Goal: Task Accomplishment & Management: Complete application form

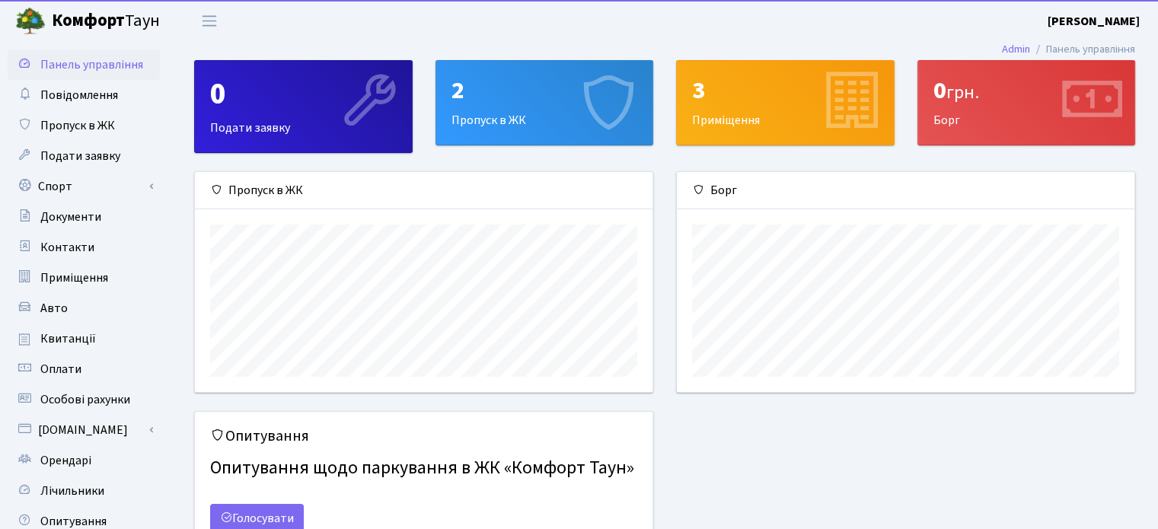
scroll to position [219, 457]
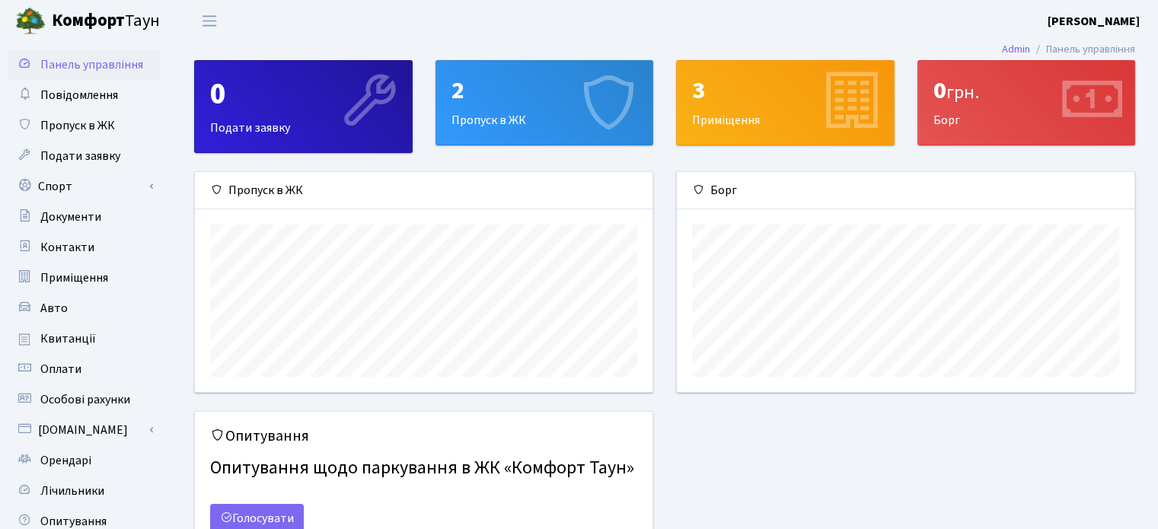
click at [457, 119] on div "2 Пропуск в ЖК" at bounding box center [544, 103] width 217 height 84
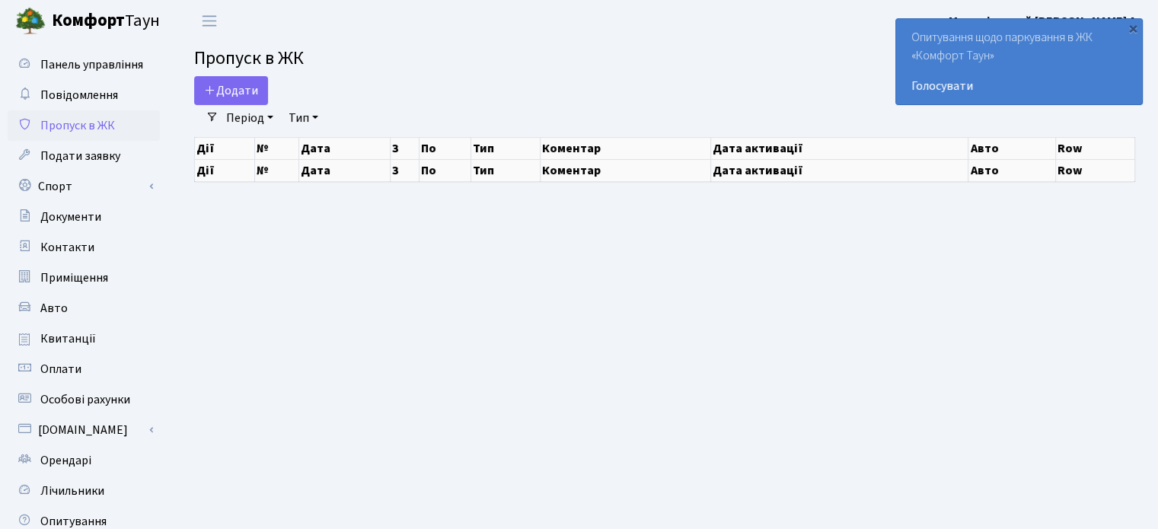
select select "25"
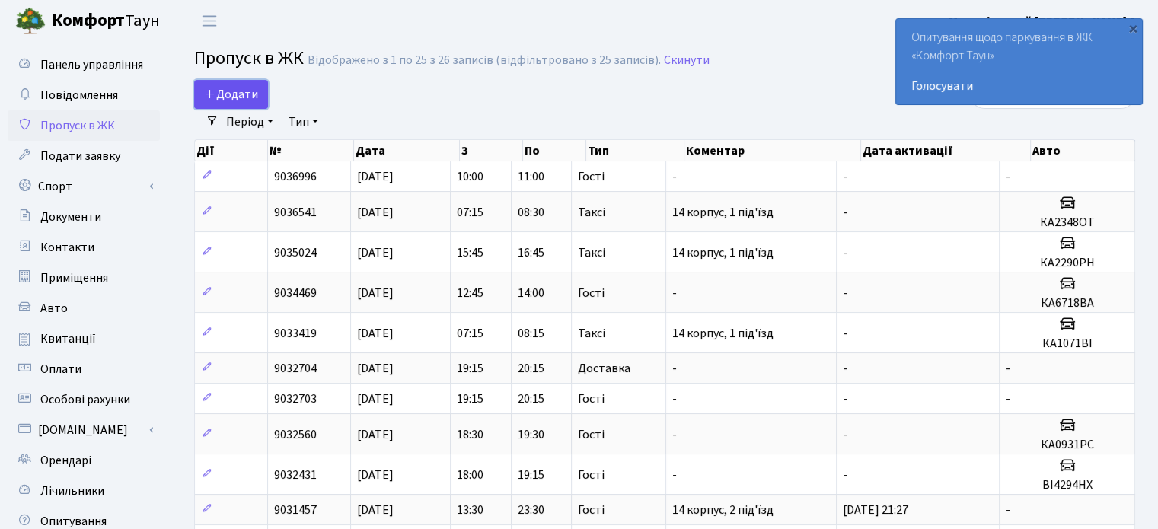
click at [244, 97] on span "Додати" at bounding box center [231, 94] width 54 height 17
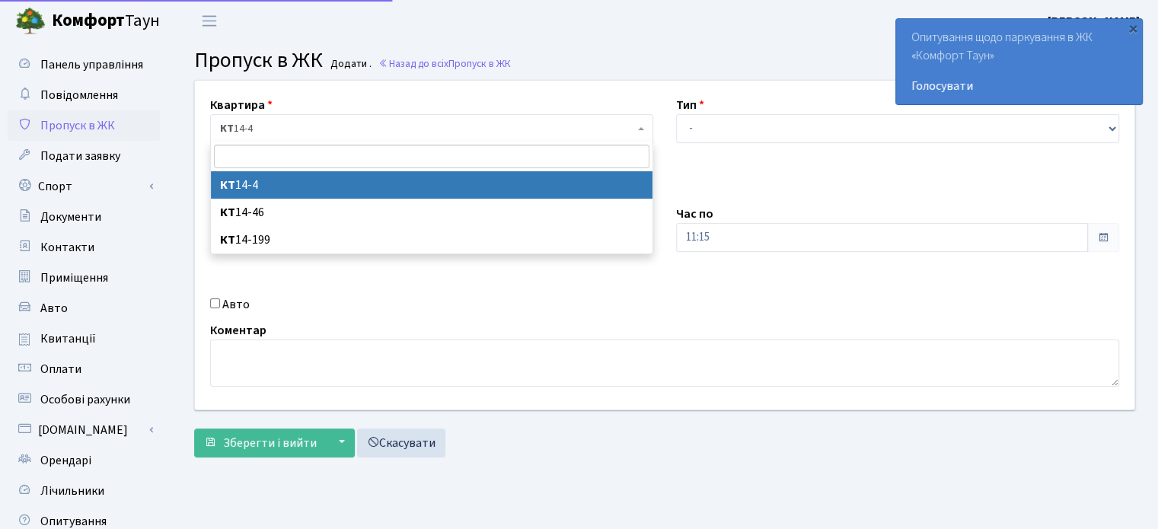
click at [291, 127] on span "КТ 14-4" at bounding box center [427, 128] width 414 height 15
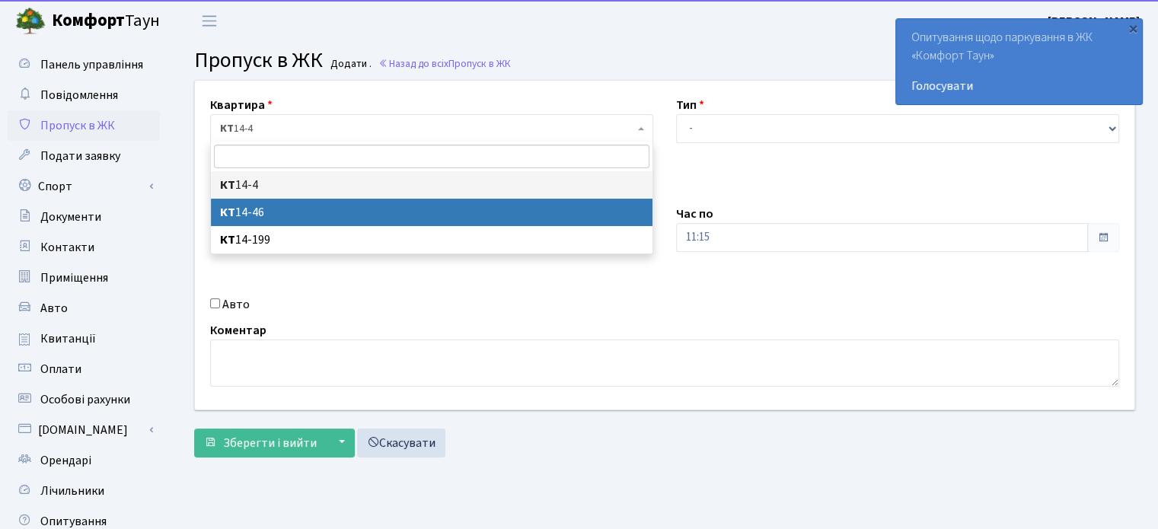
select select "7423"
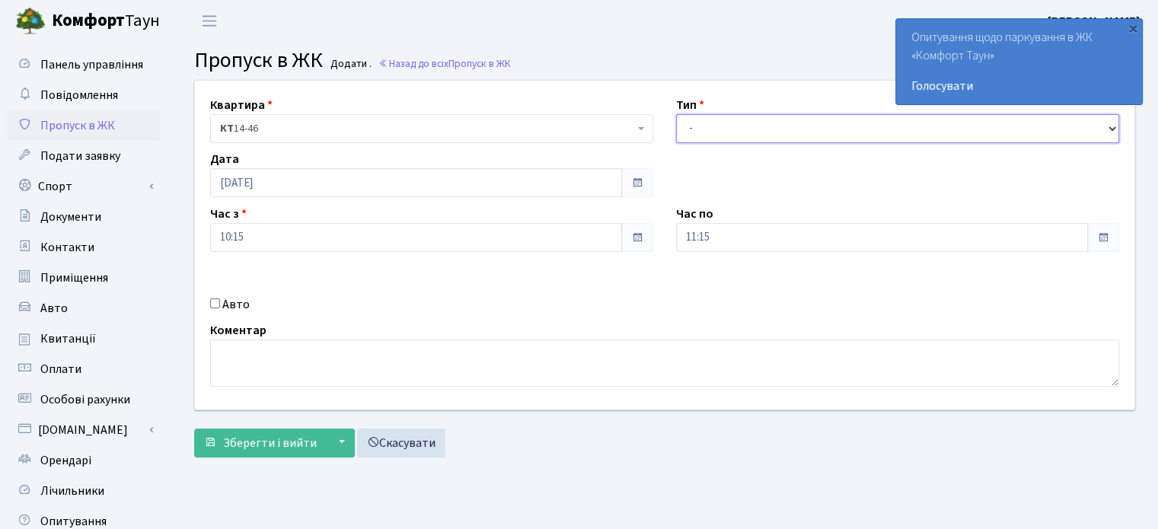
click at [690, 130] on select "- Доставка Таксі Гості Сервіс" at bounding box center [897, 128] width 443 height 29
select select "3"
click at [676, 114] on select "- Доставка Таксі Гості Сервіс" at bounding box center [897, 128] width 443 height 29
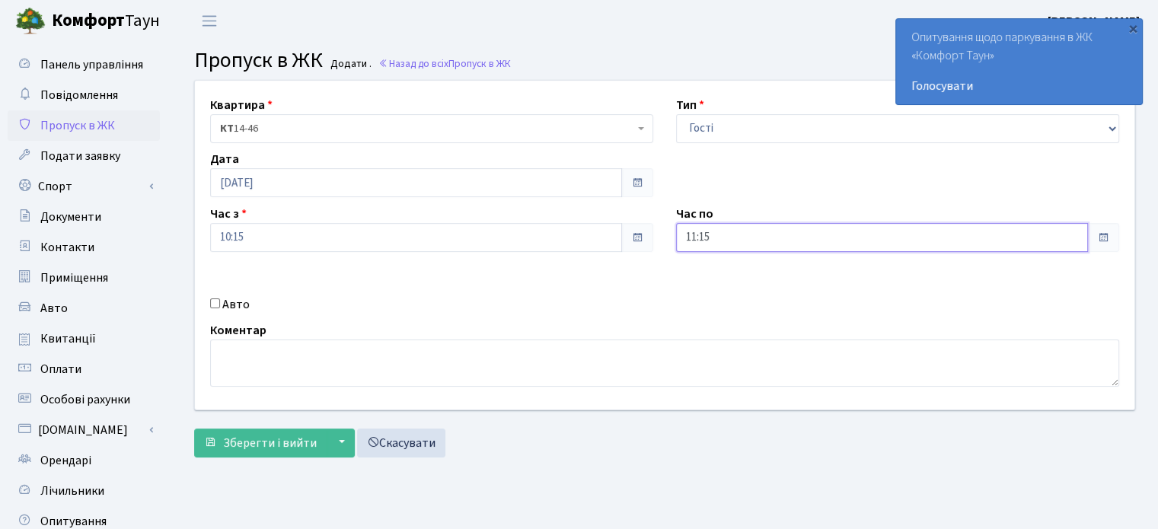
click at [691, 236] on input "11:15" at bounding box center [882, 237] width 412 height 29
type input "23:15"
click at [236, 358] on textarea at bounding box center [664, 362] width 909 height 47
click at [296, 353] on textarea "14 корпус, 2 підїзд" at bounding box center [664, 362] width 909 height 47
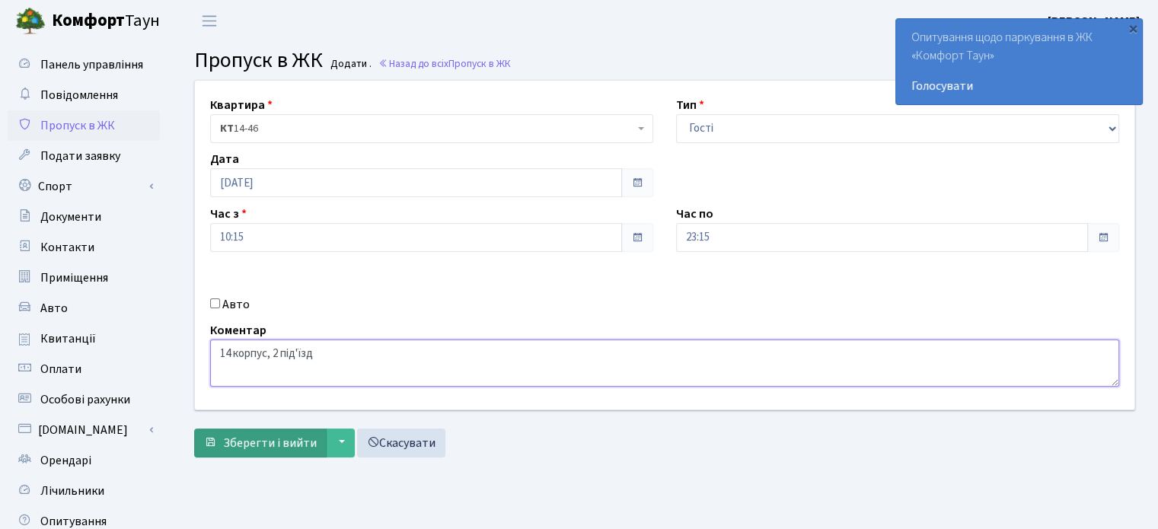
type textarea "14 корпус, 2 під'їзд"
click at [234, 441] on span "Зберегти і вийти" at bounding box center [270, 443] width 94 height 17
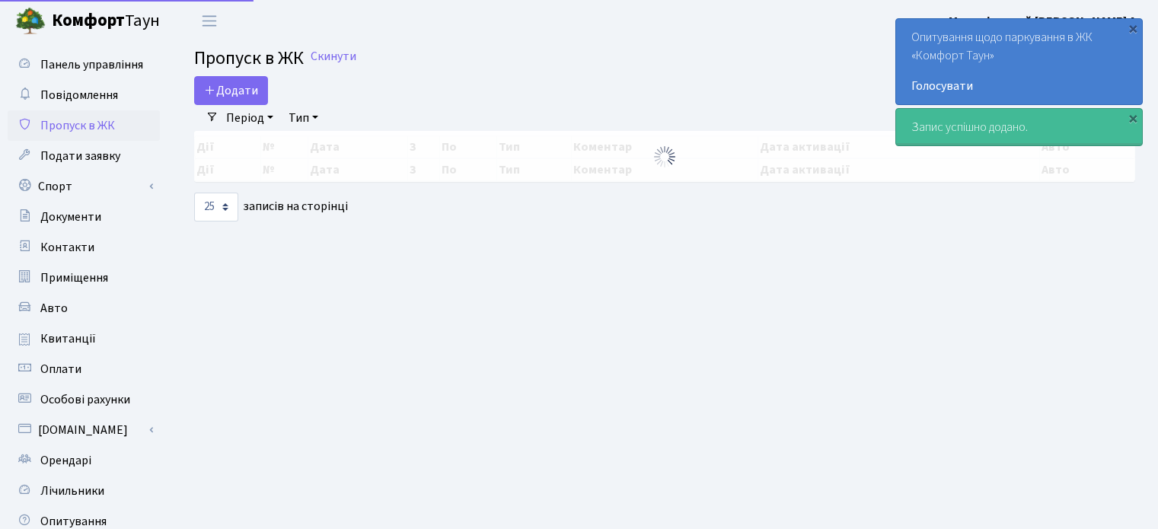
select select "25"
